Goal: Task Accomplishment & Management: Complete application form

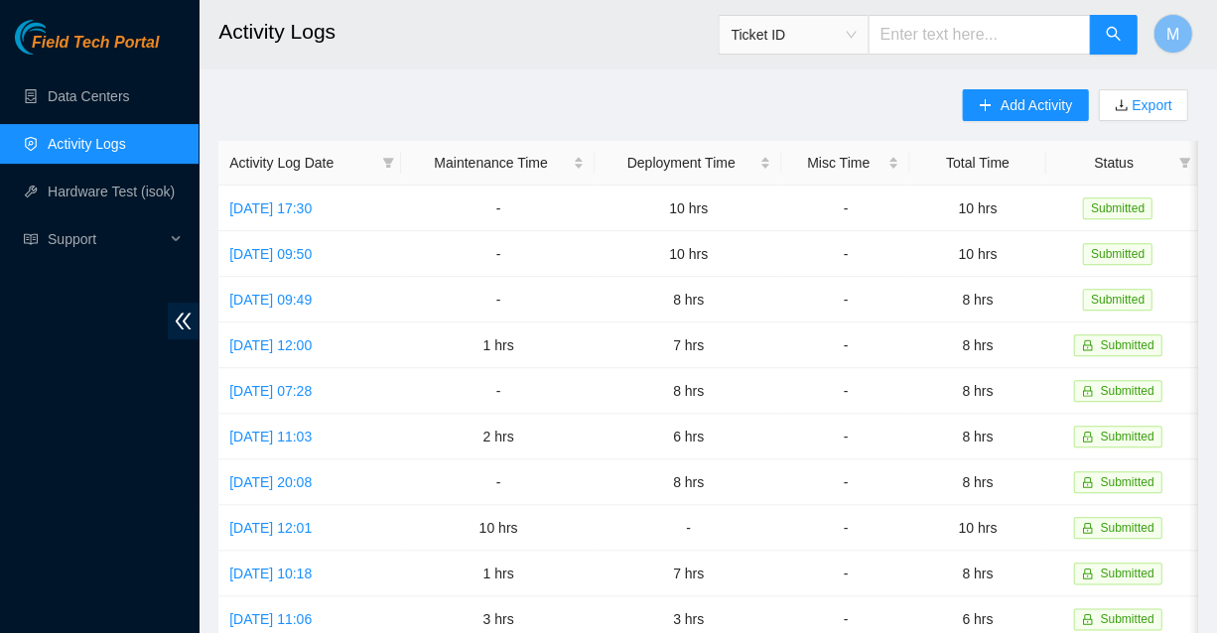
click at [95, 138] on link "Activity Logs" at bounding box center [87, 144] width 78 height 16
click at [106, 39] on span "Field Tech Portal" at bounding box center [95, 43] width 127 height 19
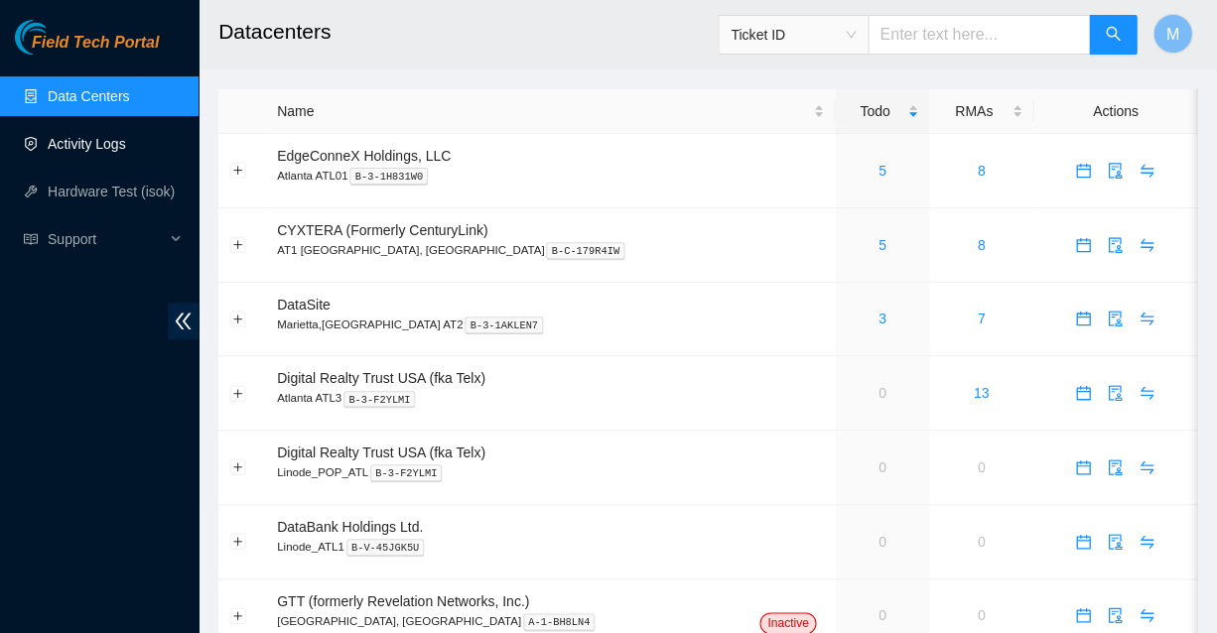
click at [99, 145] on link "Activity Logs" at bounding box center [87, 144] width 78 height 16
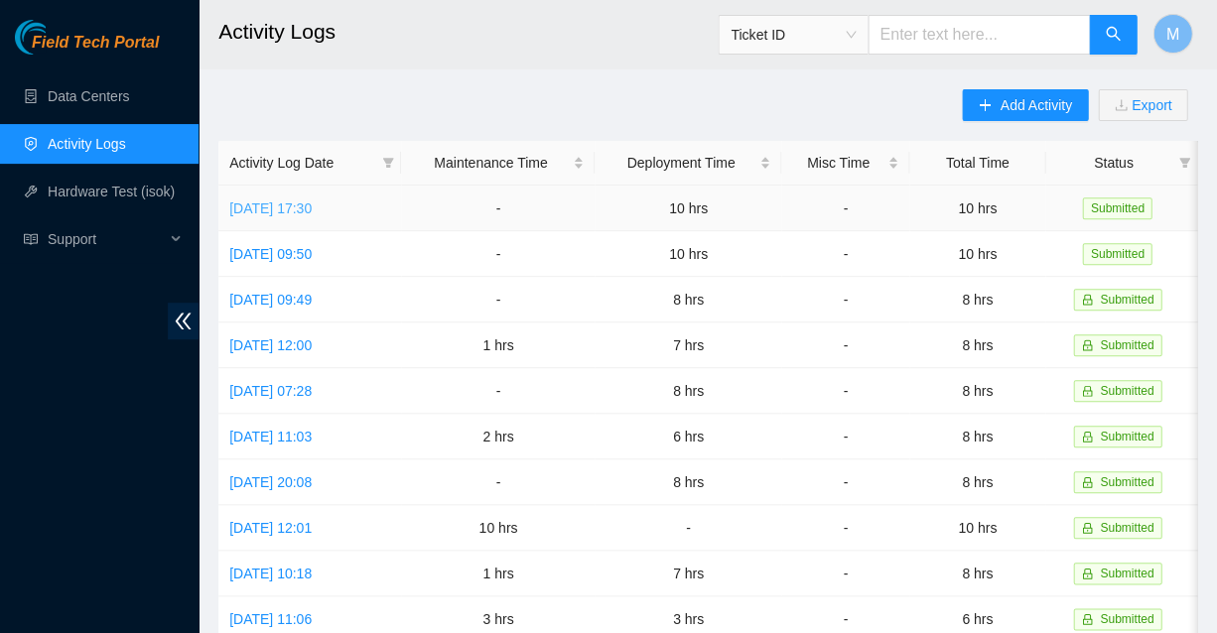
click at [311, 201] on link "[DATE] 17:30" at bounding box center [270, 209] width 82 height 16
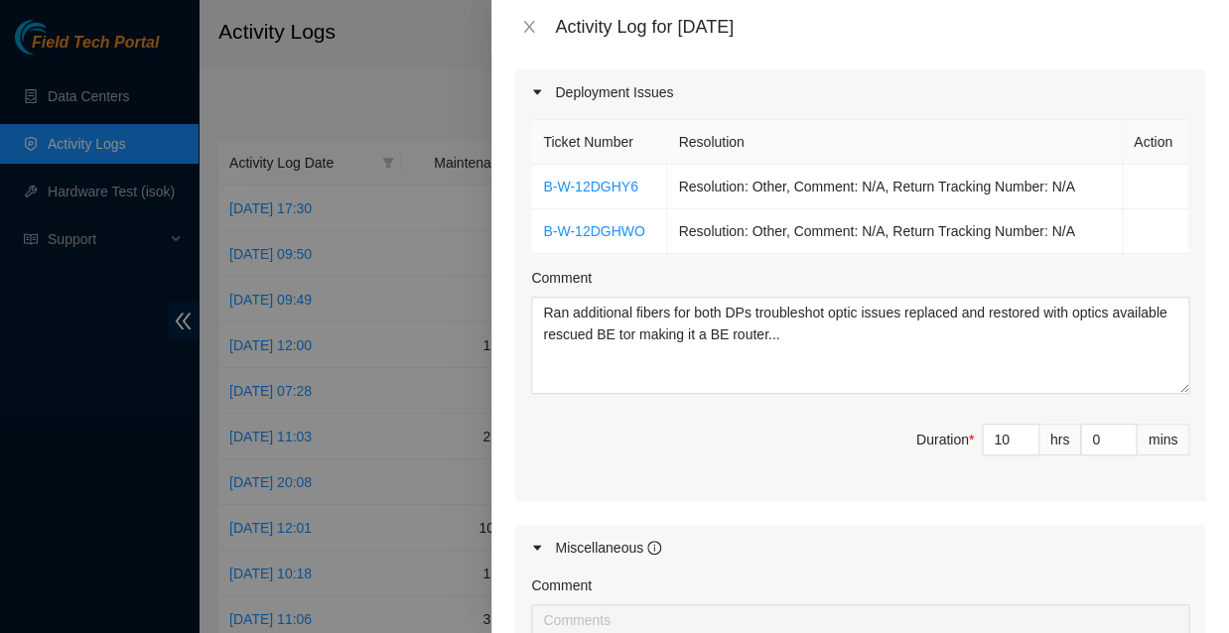
scroll to position [675, 0]
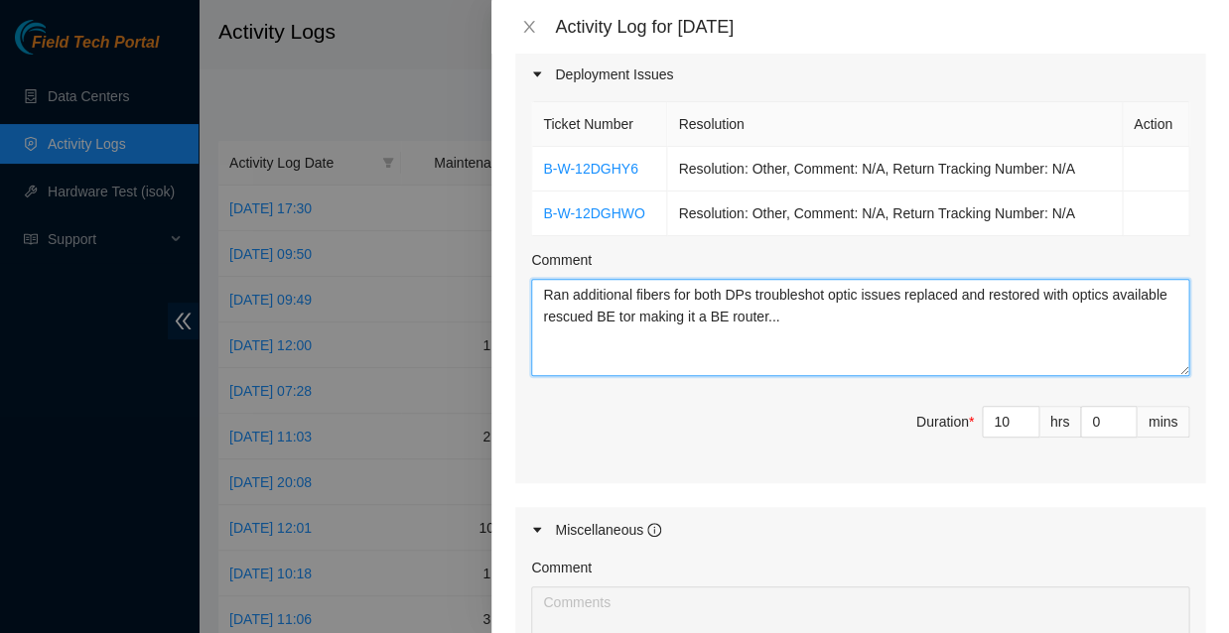
drag, startPoint x: 536, startPoint y: 227, endPoint x: 693, endPoint y: 237, distance: 157.1
click at [693, 279] on textarea "Ran additional fibers for both DPs troubleshot optic issues replaced and restor…" at bounding box center [860, 327] width 658 height 97
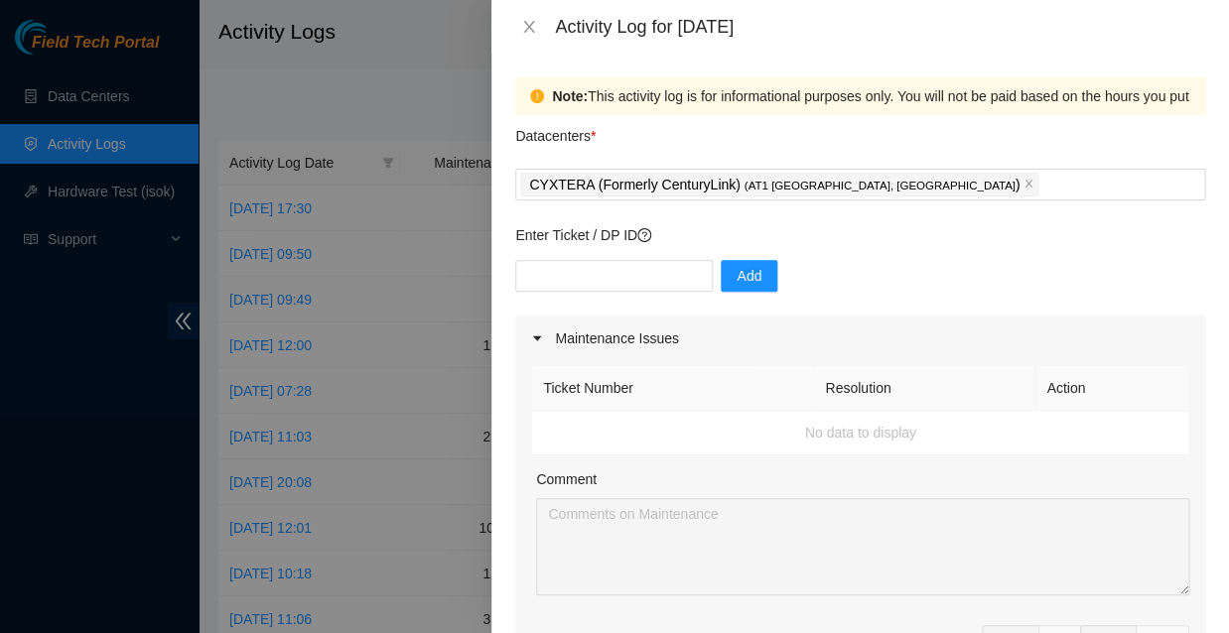
scroll to position [0, 0]
click at [528, 26] on icon "close" at bounding box center [529, 27] width 16 height 16
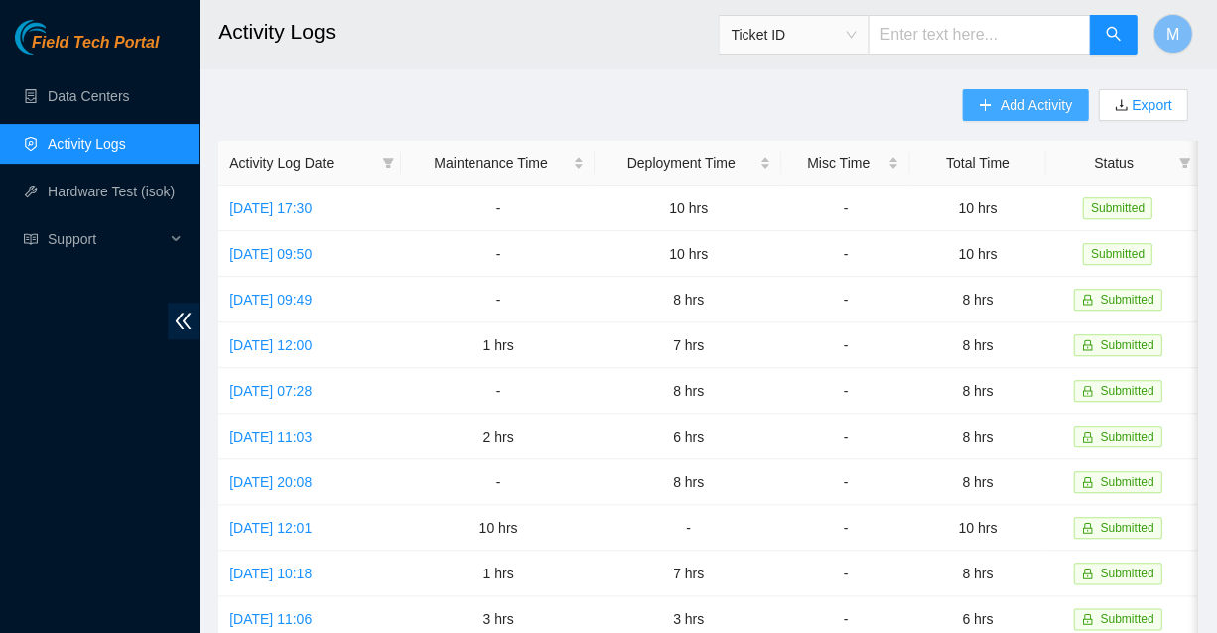
click at [1051, 102] on span "Add Activity" at bounding box center [1035, 105] width 71 height 22
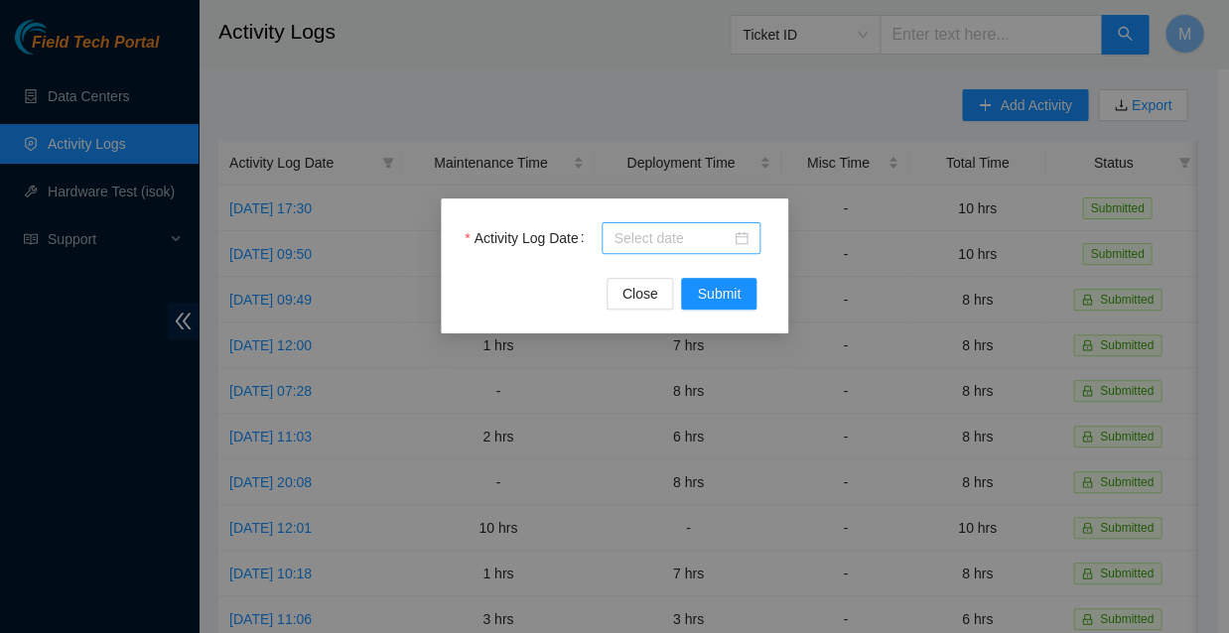
click at [727, 231] on input "Activity Log Date" at bounding box center [671, 238] width 117 height 22
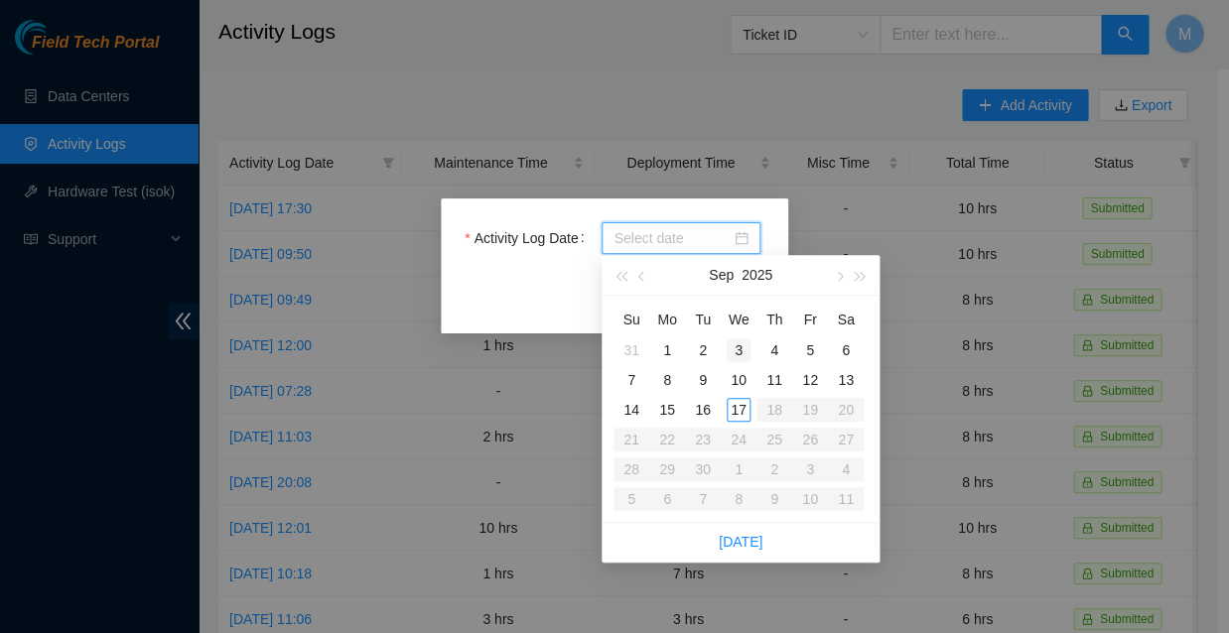
type input "2025-09-03"
type input "2025-09-10"
type input "2025-09-17"
click at [737, 398] on div "17" at bounding box center [739, 410] width 24 height 24
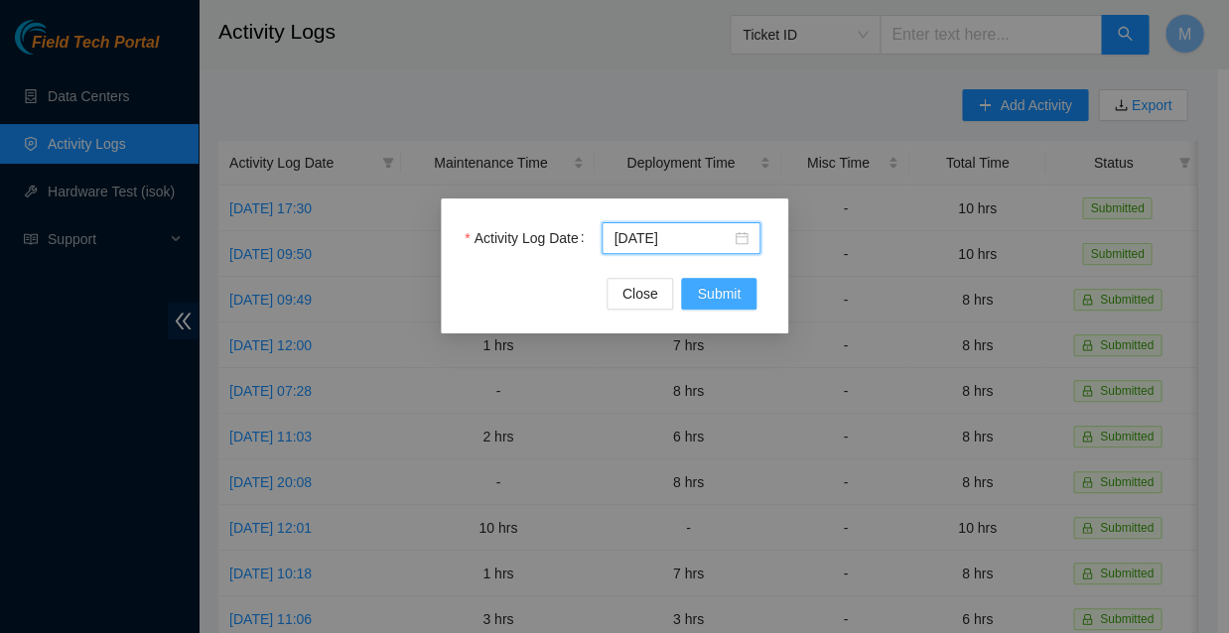
click at [715, 290] on span "Submit" at bounding box center [719, 294] width 44 height 22
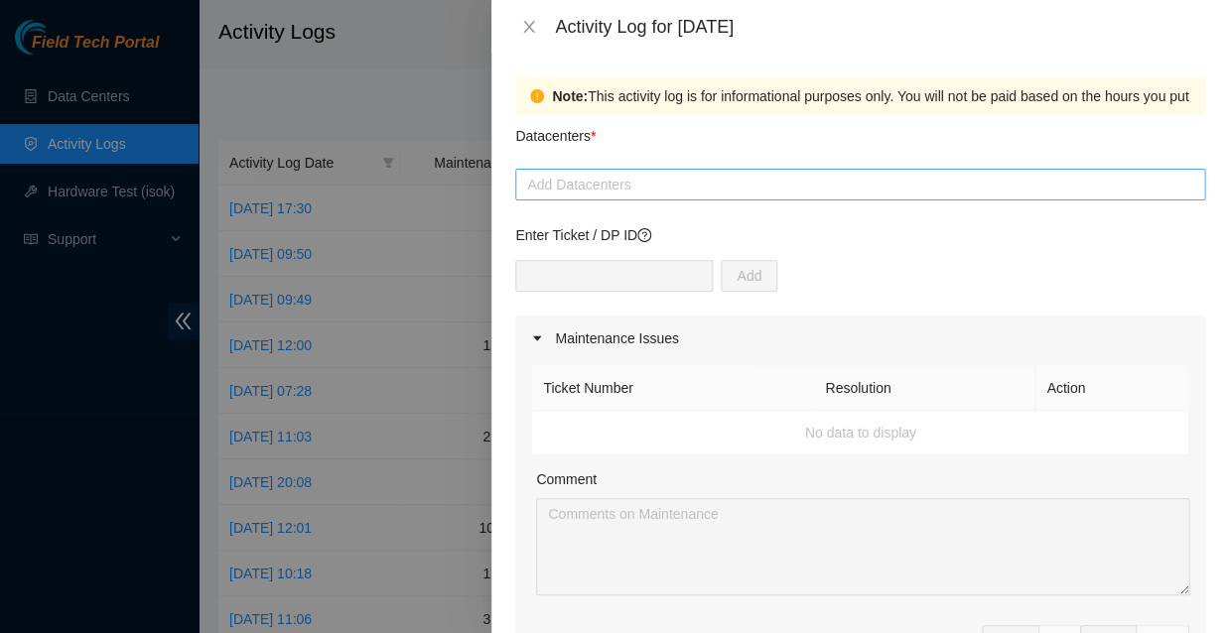
click at [616, 173] on div at bounding box center [860, 185] width 680 height 24
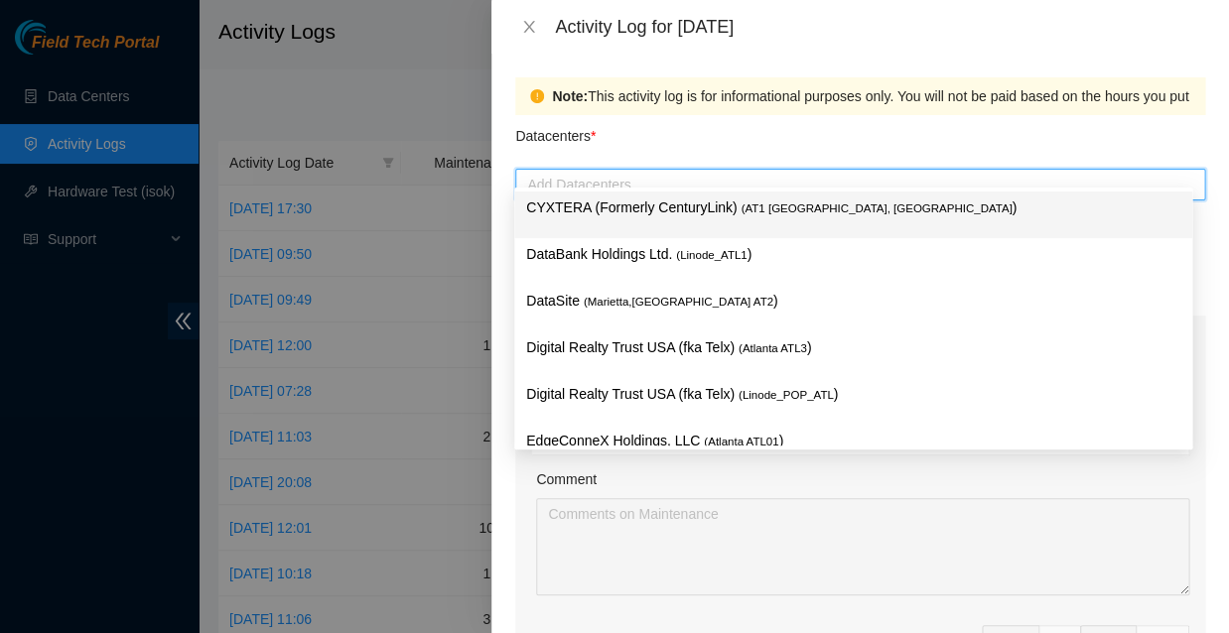
click at [614, 202] on p "CYXTERA (Formerly CenturyLink) ( AT1 Atlanta, GA )" at bounding box center [853, 208] width 654 height 23
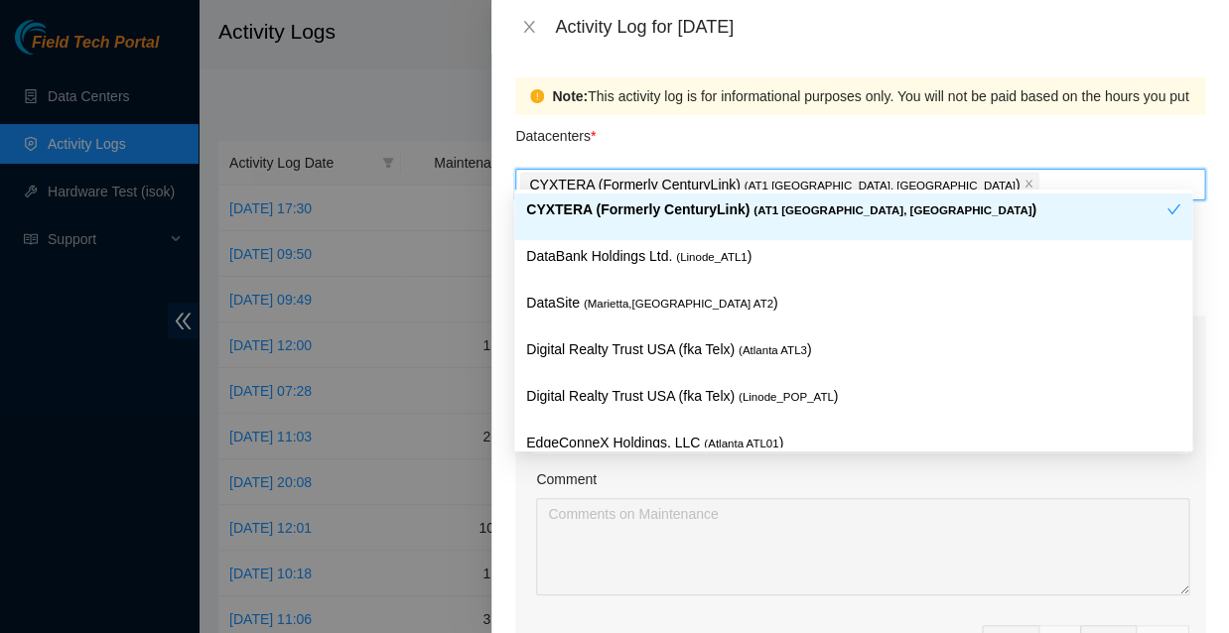
click at [986, 139] on div "Datacenters *" at bounding box center [860, 142] width 690 height 54
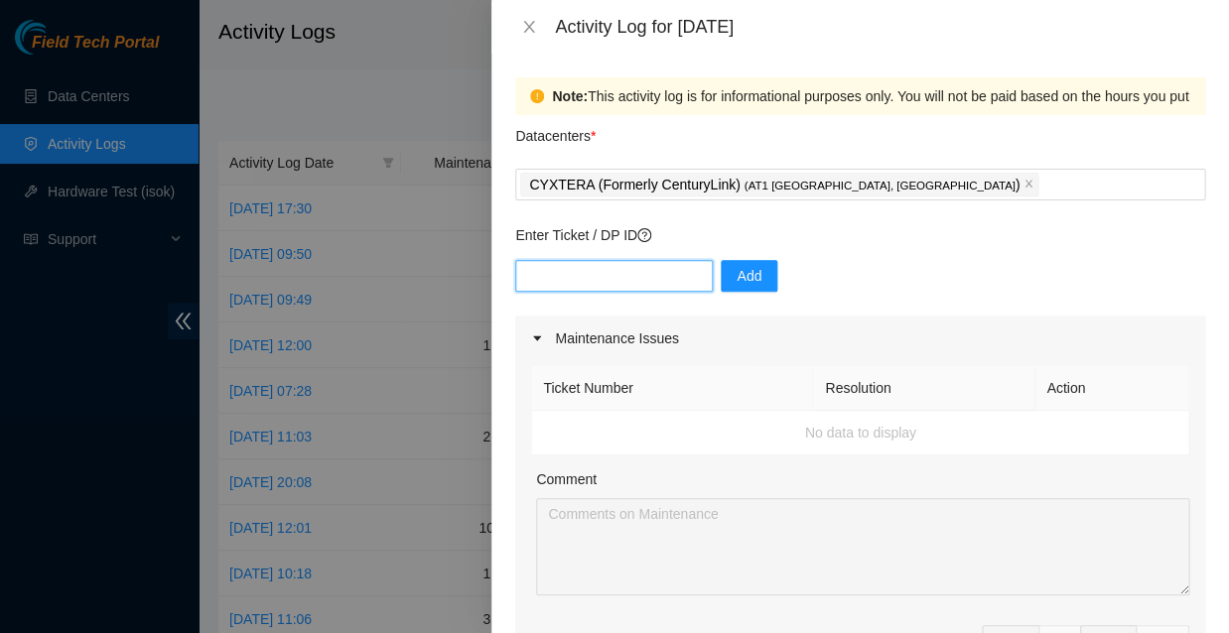
click at [649, 260] on input "text" at bounding box center [614, 276] width 198 height 32
type input "DP83833"
click at [737, 265] on span "Add" at bounding box center [749, 276] width 25 height 22
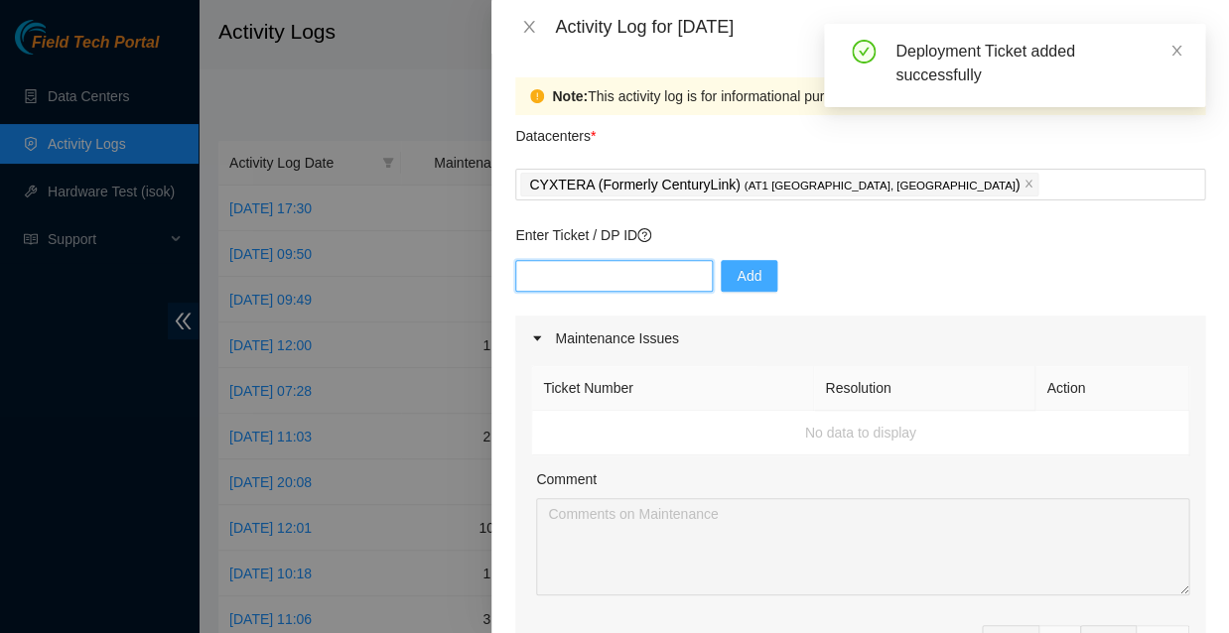
click at [649, 260] on input "text" at bounding box center [614, 276] width 198 height 32
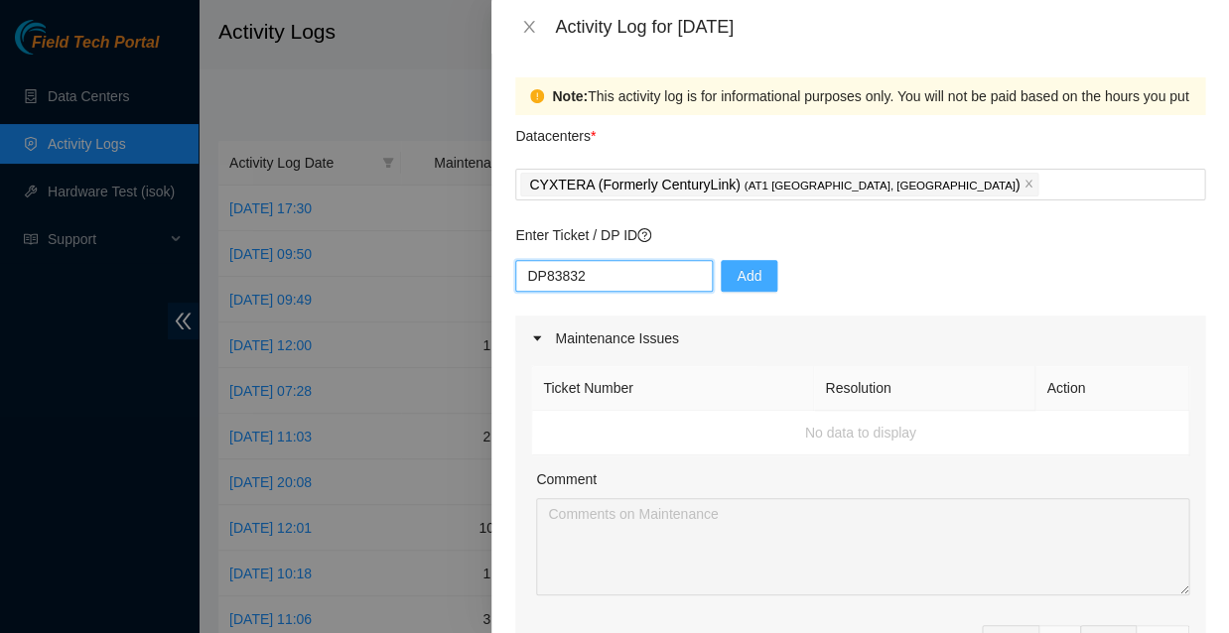
type input "DP83832"
click at [737, 265] on span "Add" at bounding box center [749, 276] width 25 height 22
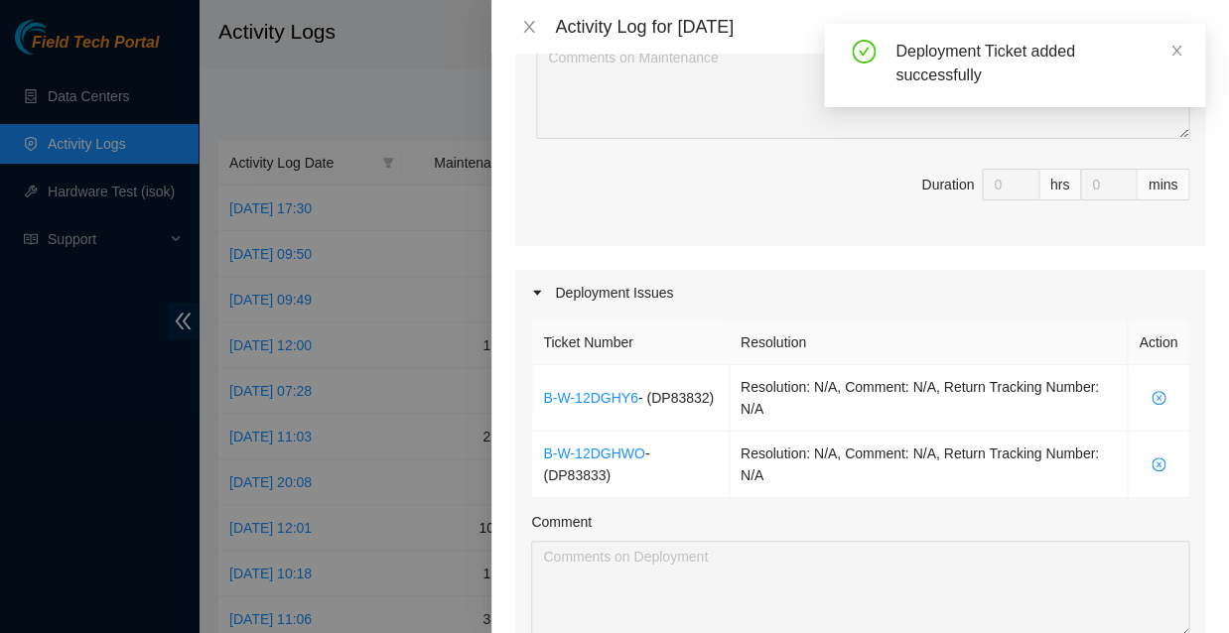
scroll to position [458, 0]
type input "1"
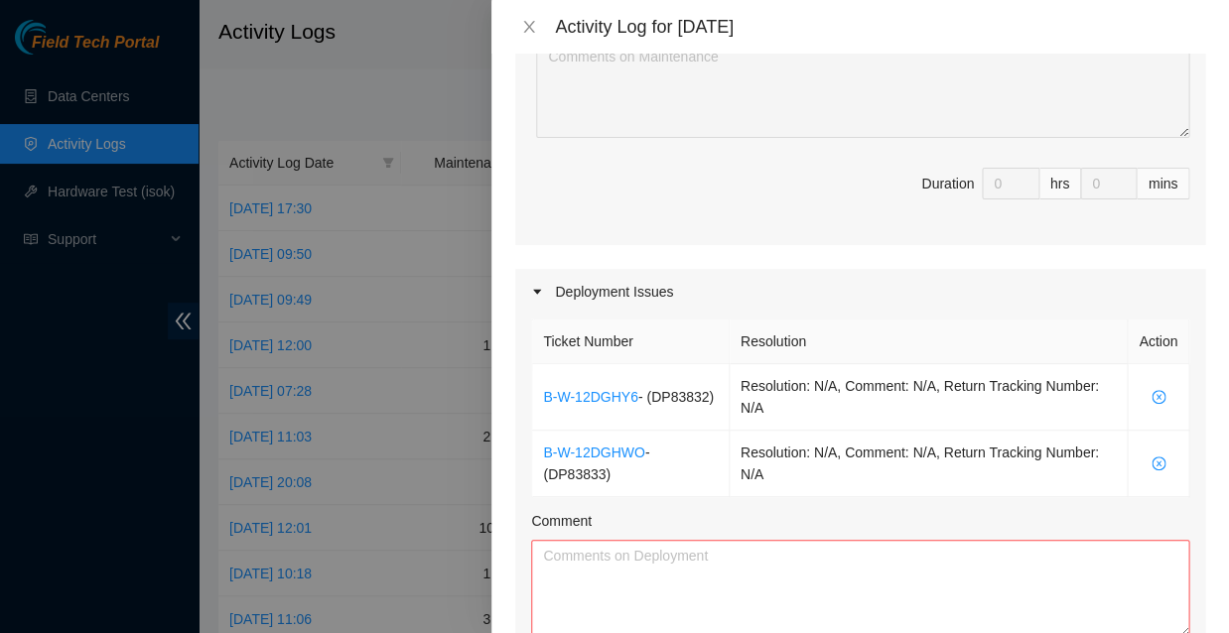
type input "2"
type input "3"
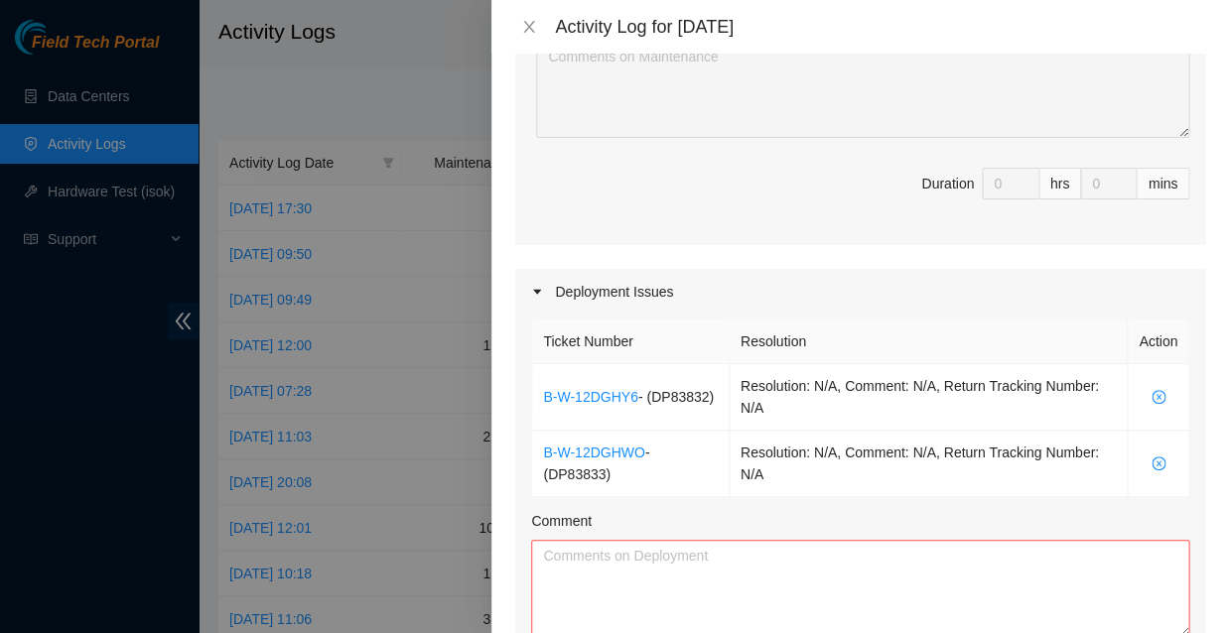
type input "4"
type input "5"
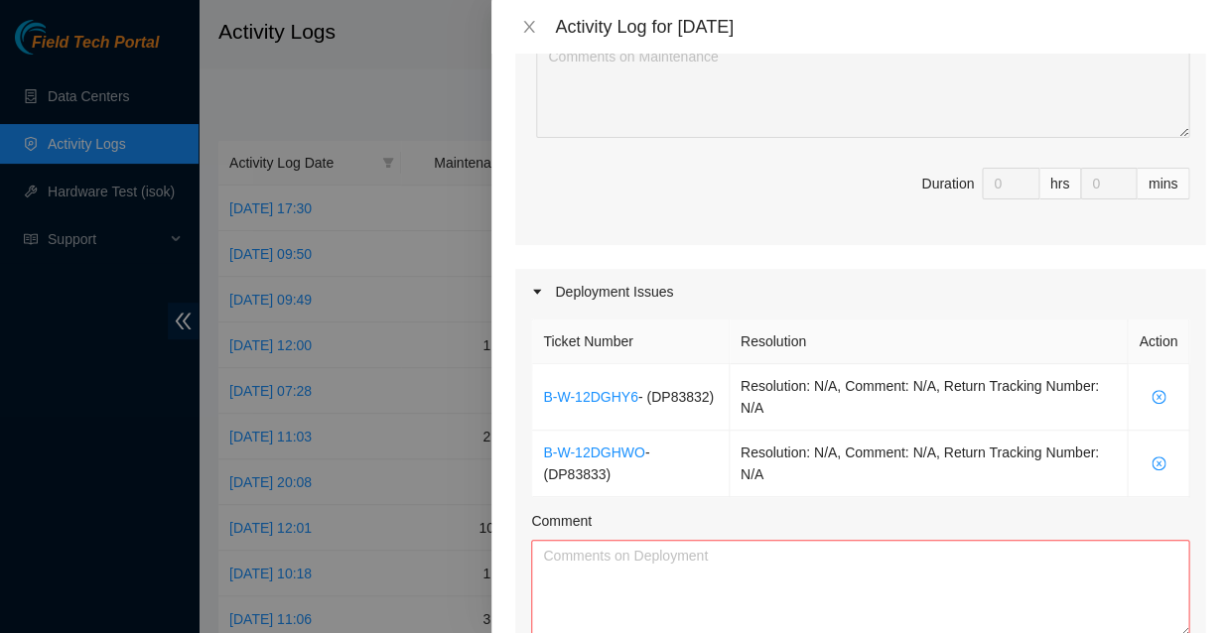
type input "5"
type input "6"
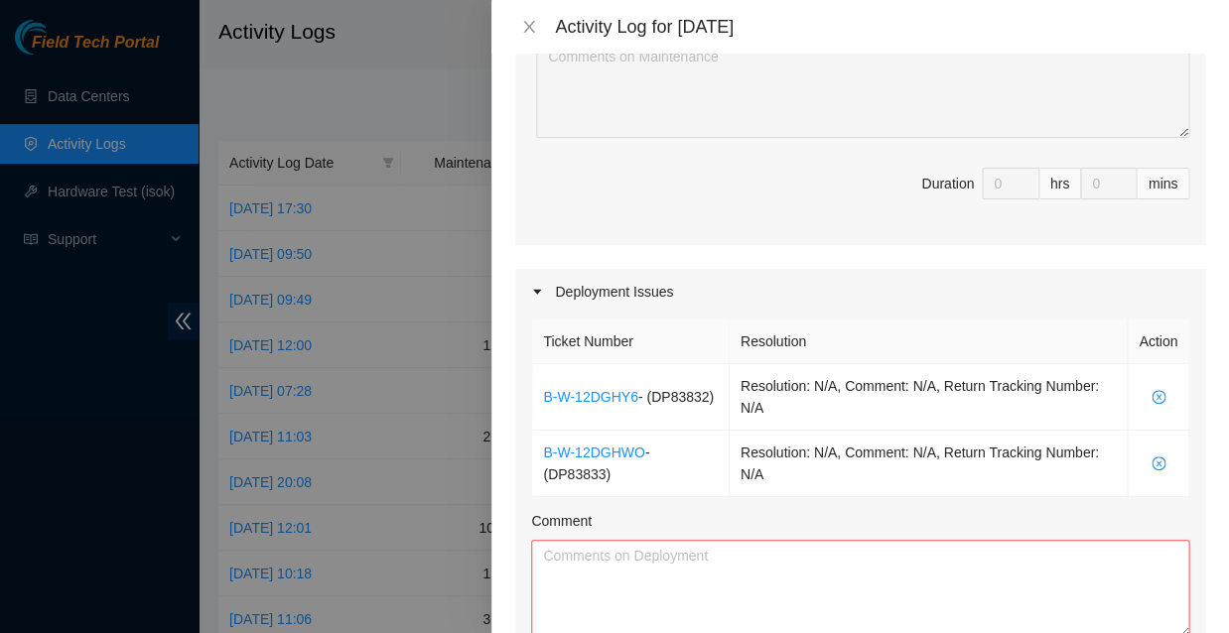
type input "7"
type input "8"
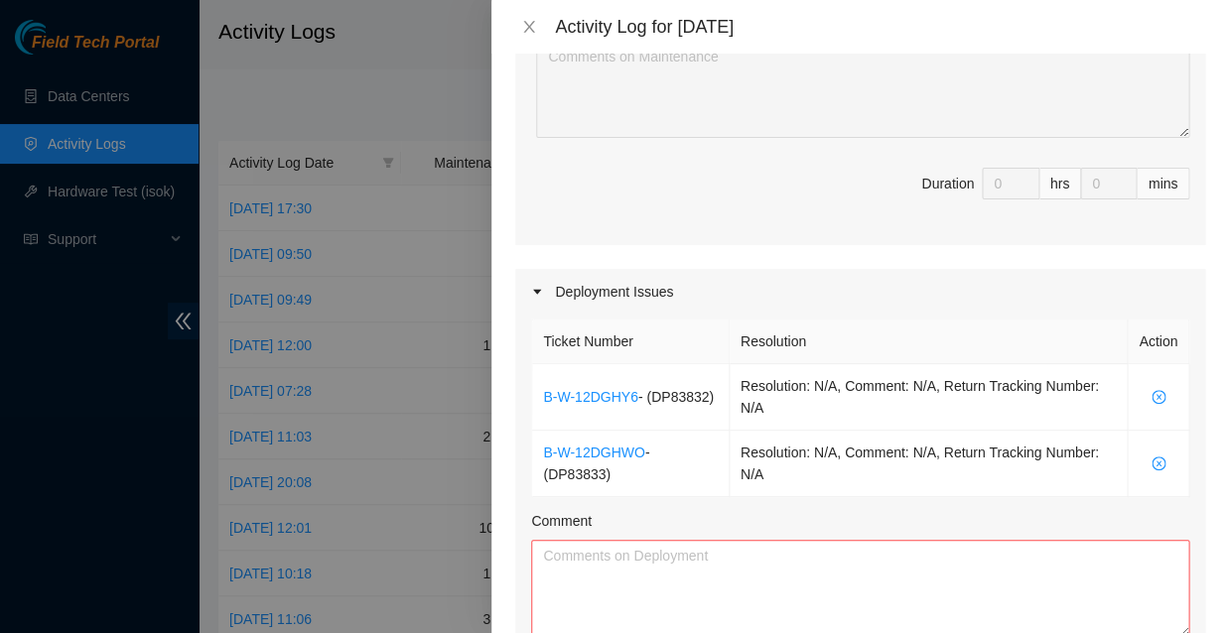
type input "9"
click at [623, 540] on textarea "Comment" at bounding box center [860, 588] width 658 height 97
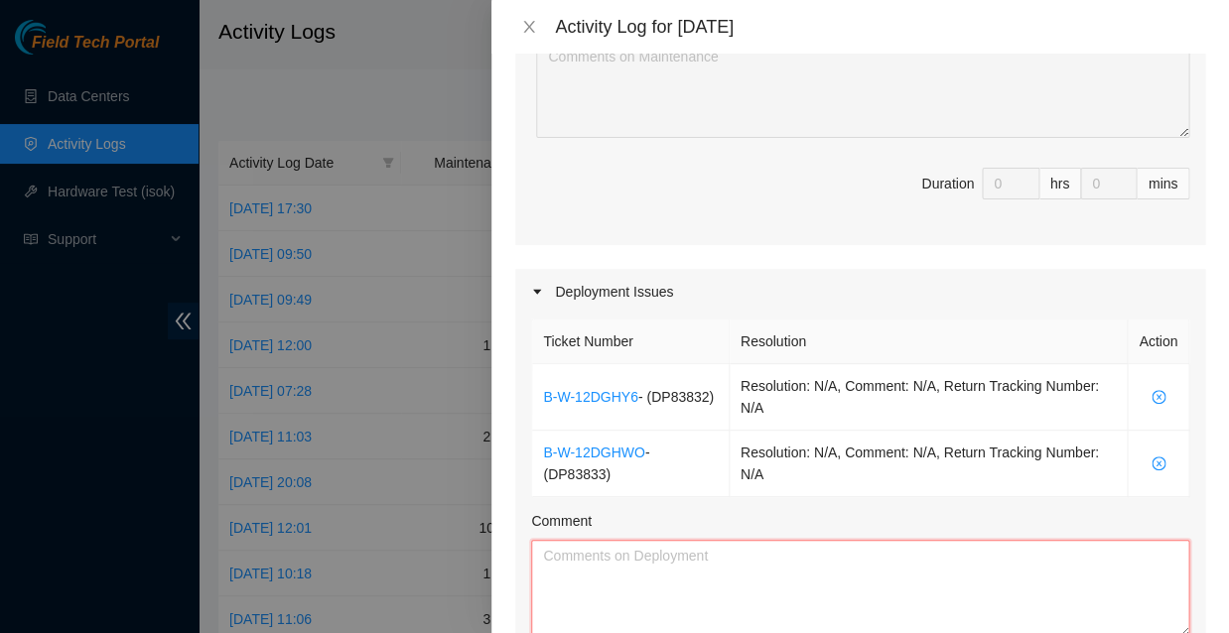
paste textarea "Ran additional fibers for both DPs troubleshot optic issues replaced and restor…"
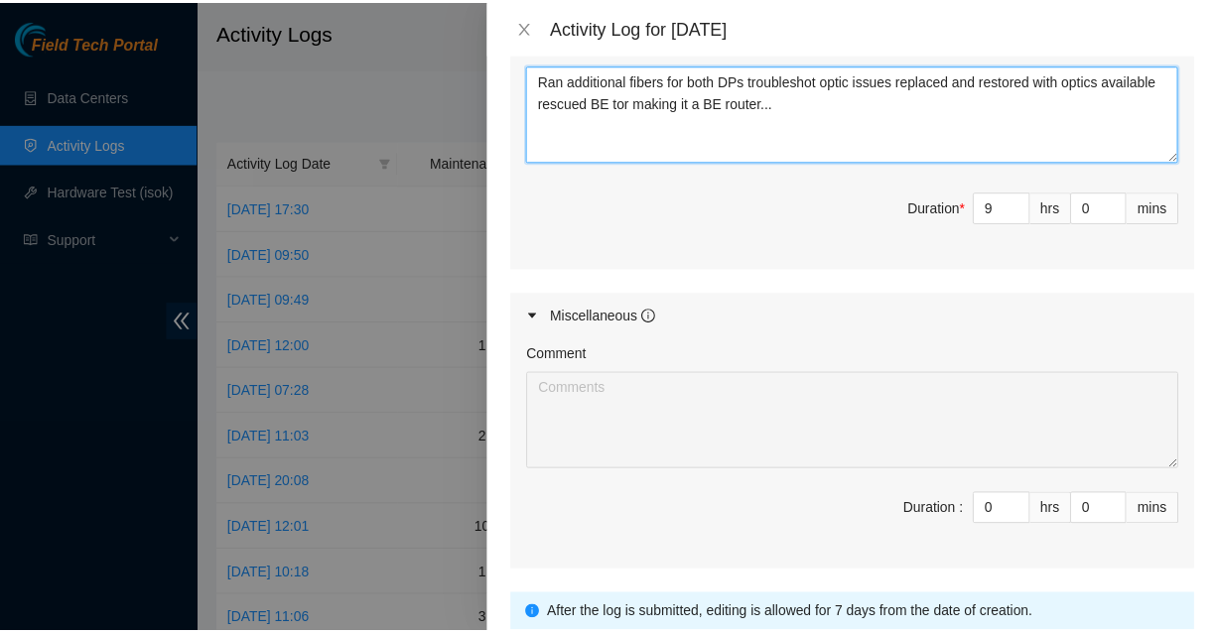
scroll to position [932, 0]
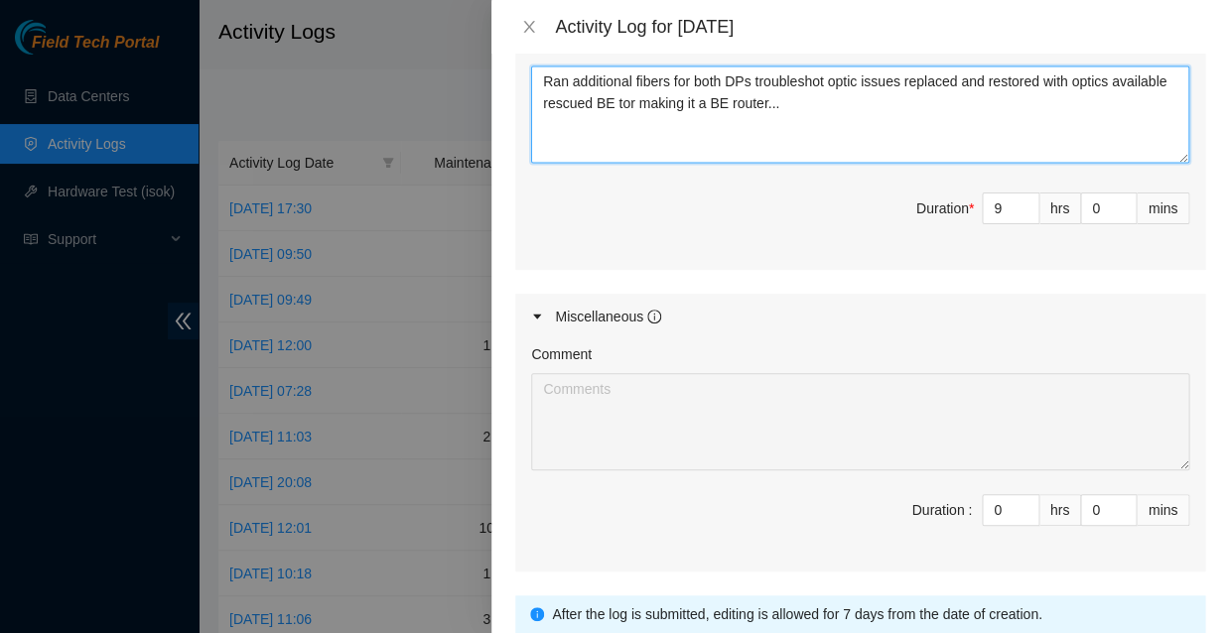
type textarea "Ran additional fibers for both DPs troubleshot optic issues replaced and restor…"
